Goal: Information Seeking & Learning: Learn about a topic

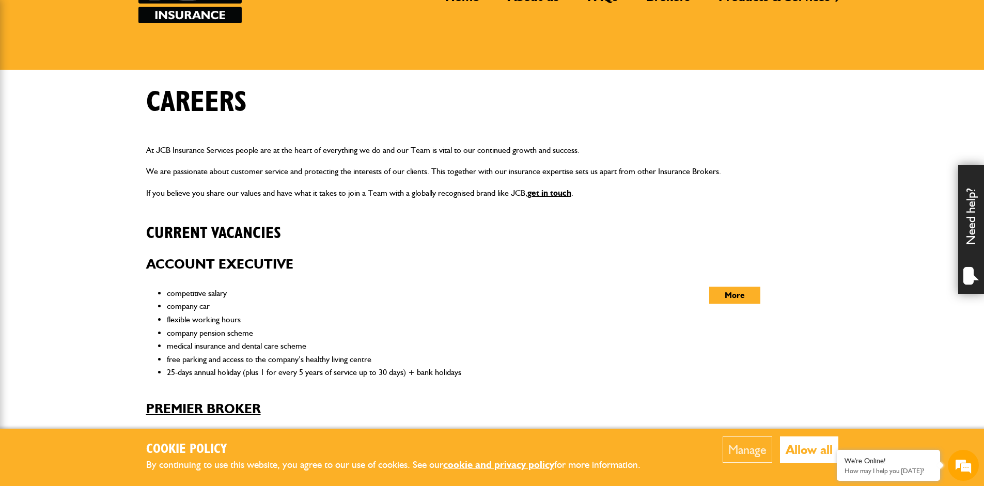
click at [256, 265] on link "Account Executive" at bounding box center [219, 264] width 147 height 17
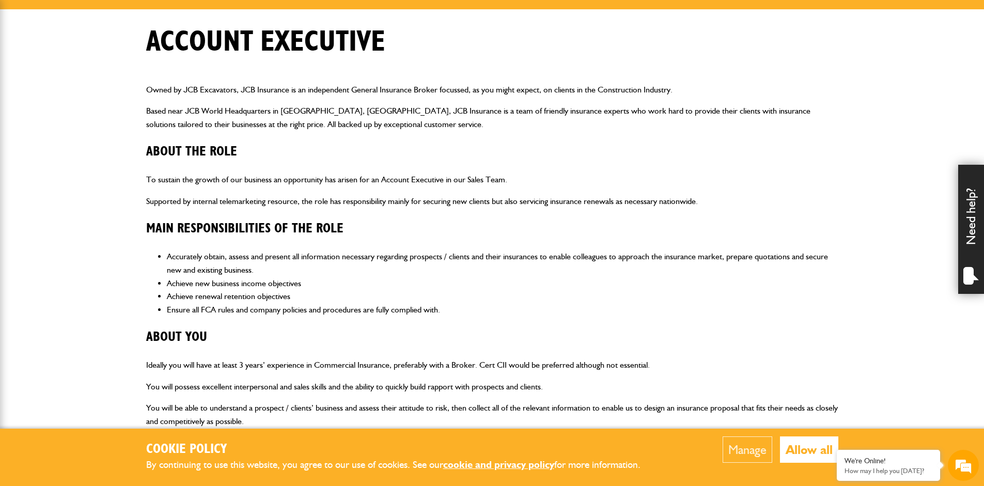
scroll to position [103, 0]
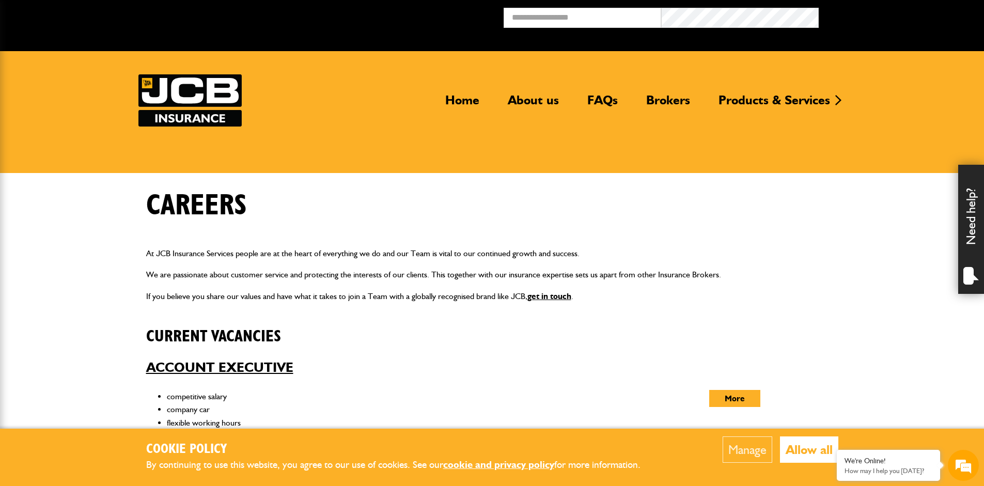
scroll to position [103, 0]
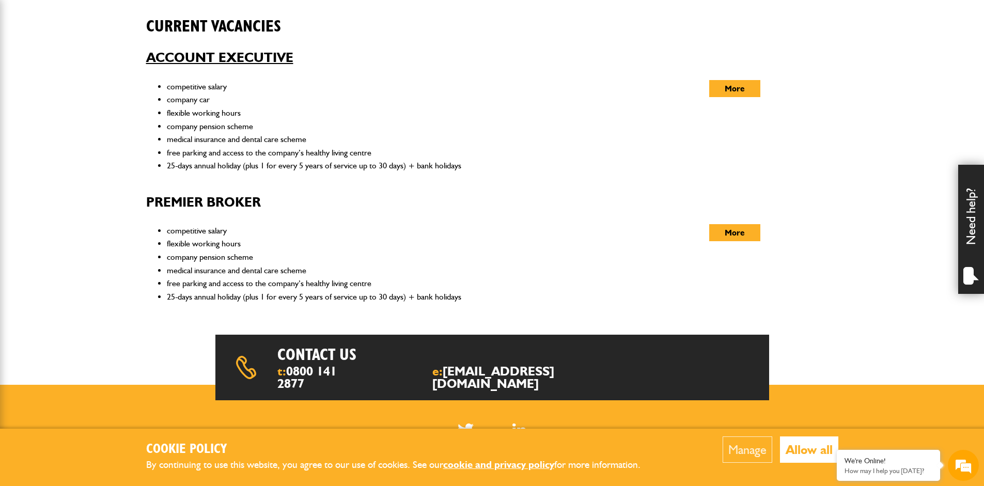
click at [242, 202] on link "Premier Broker" at bounding box center [203, 202] width 115 height 17
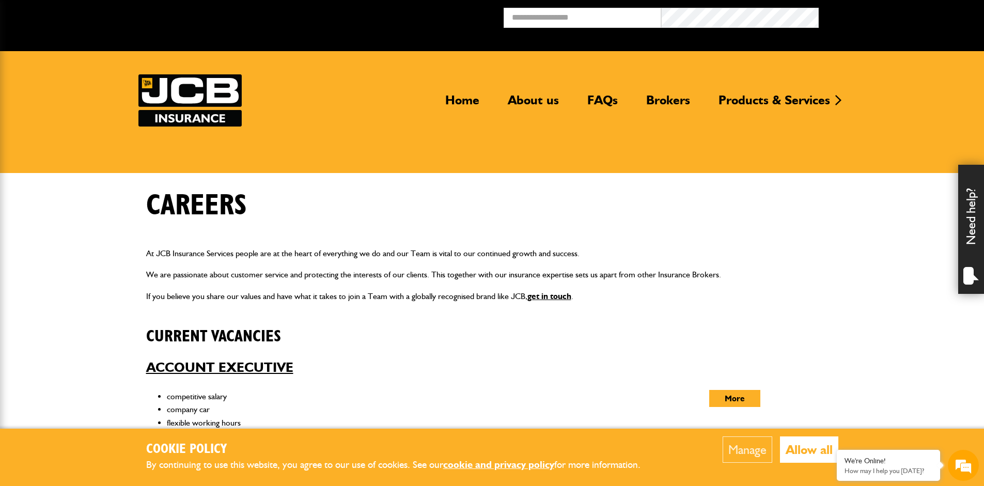
scroll to position [310, 0]
